Goal: Navigation & Orientation: Find specific page/section

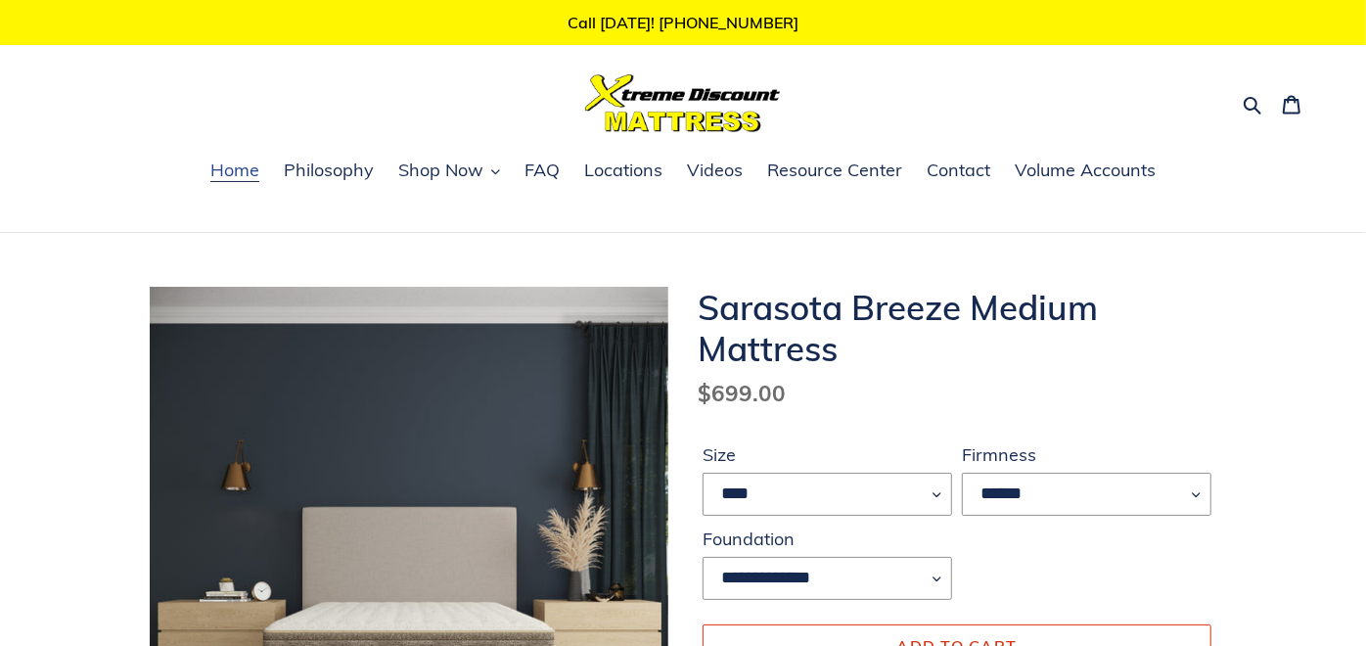
click at [229, 163] on span "Home" at bounding box center [234, 170] width 49 height 23
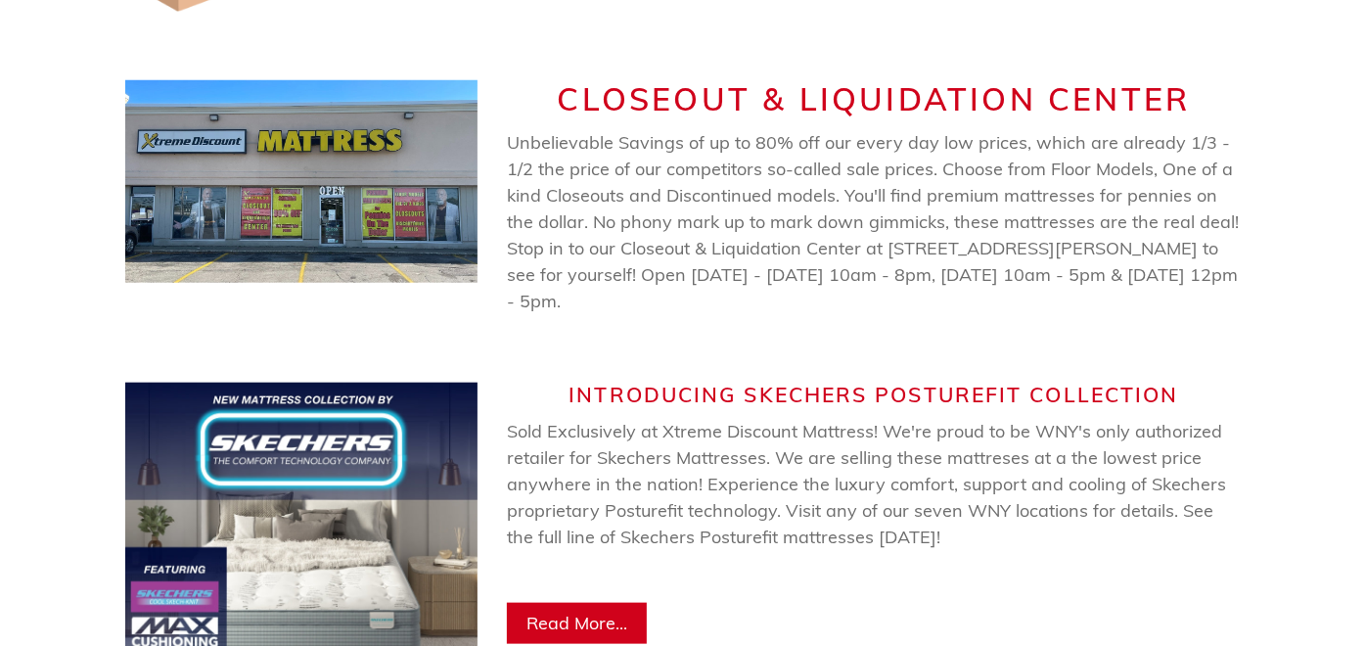
scroll to position [869, 0]
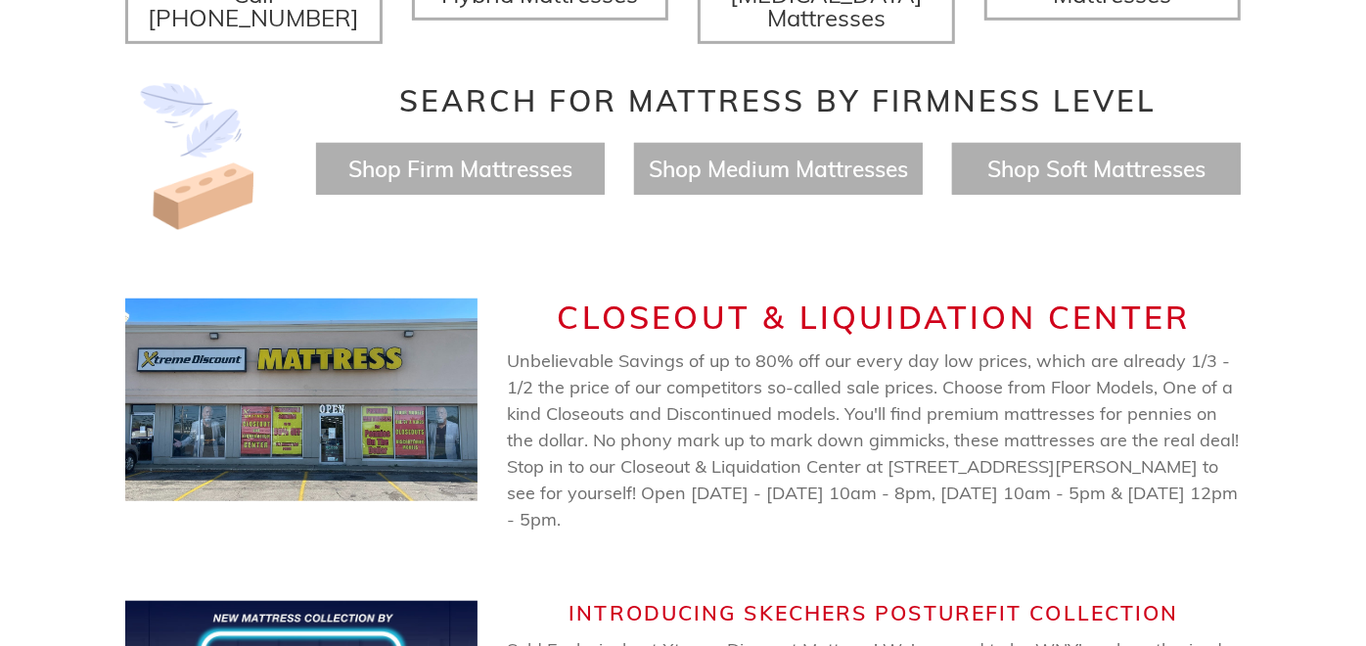
drag, startPoint x: 506, startPoint y: 441, endPoint x: 528, endPoint y: 307, distance: 135.9
click at [528, 307] on div "CLOSEOUT & LIQUIDATION CENTER Unbelievable Savings of up to 80% off our every d…" at bounding box center [874, 414] width 734 height 233
drag, startPoint x: 528, startPoint y: 307, endPoint x: 706, endPoint y: 373, distance: 188.9
copy div "CLOSEOUT & LIQUIDATION CENTER Unbelievable Savings of up to 80% off our every d…"
click at [364, 393] on img at bounding box center [301, 399] width 352 height 202
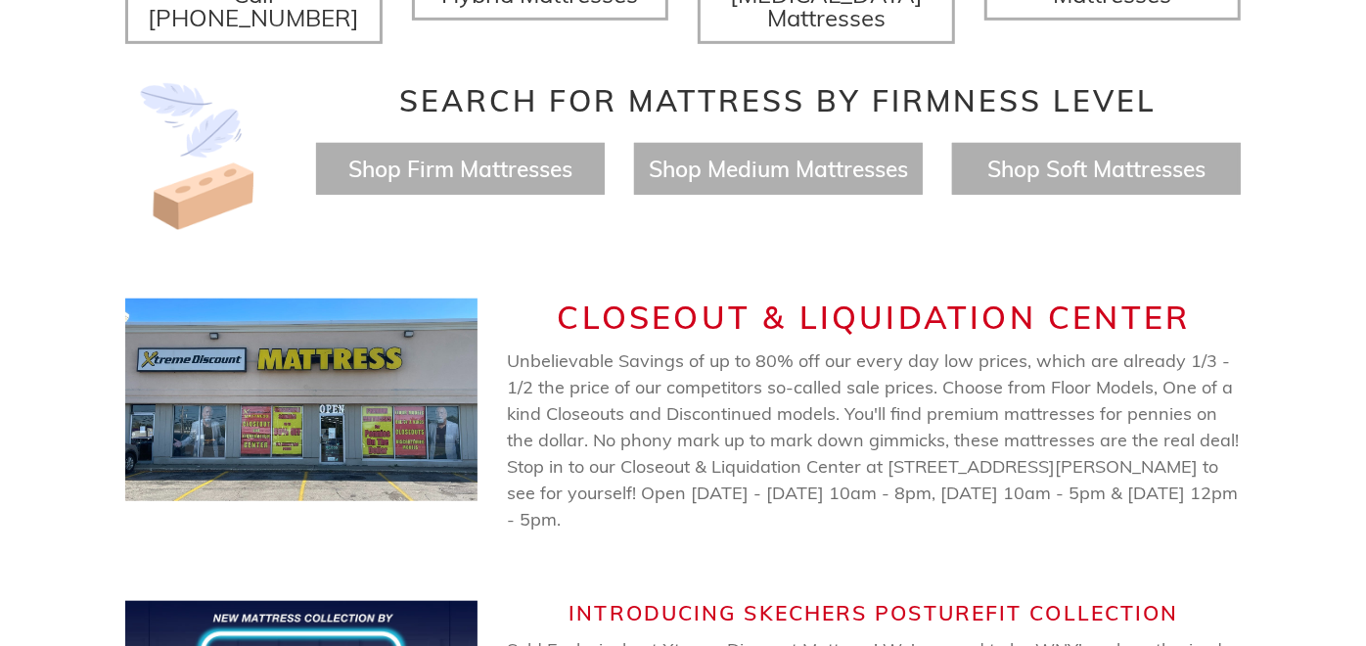
click at [368, 401] on img at bounding box center [301, 399] width 352 height 202
click at [372, 396] on img at bounding box center [301, 399] width 352 height 202
click at [595, 315] on div "CLOSEOUT & LIQUIDATION CENTER Unbelievable Savings of up to 80% off our every d…" at bounding box center [874, 414] width 734 height 233
